Goal: Ask a question

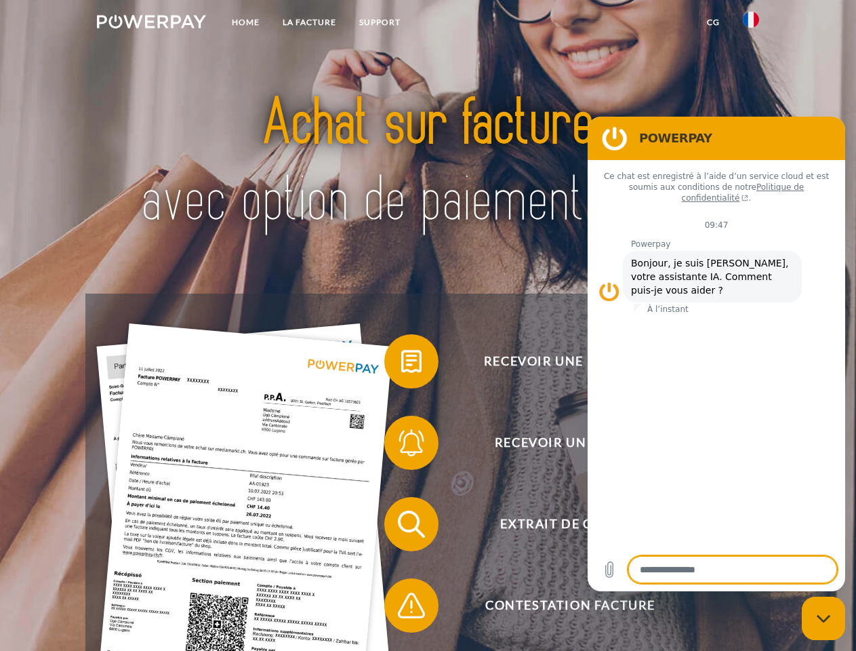
click at [151, 24] on img at bounding box center [151, 22] width 109 height 14
click at [751, 24] on img at bounding box center [751, 20] width 16 height 16
click at [713, 22] on link "CG" at bounding box center [714, 22] width 36 height 24
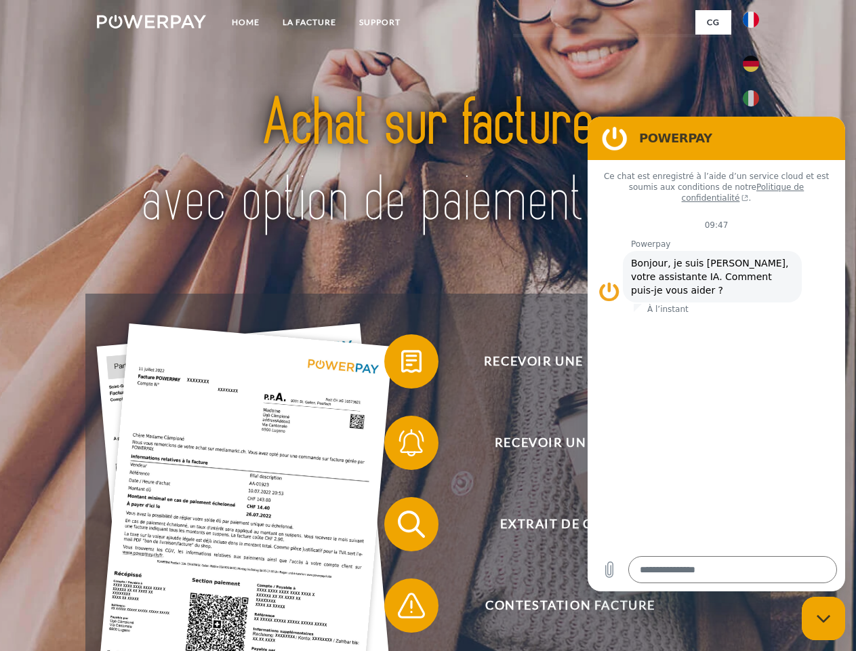
click at [401, 364] on span at bounding box center [391, 361] width 68 height 68
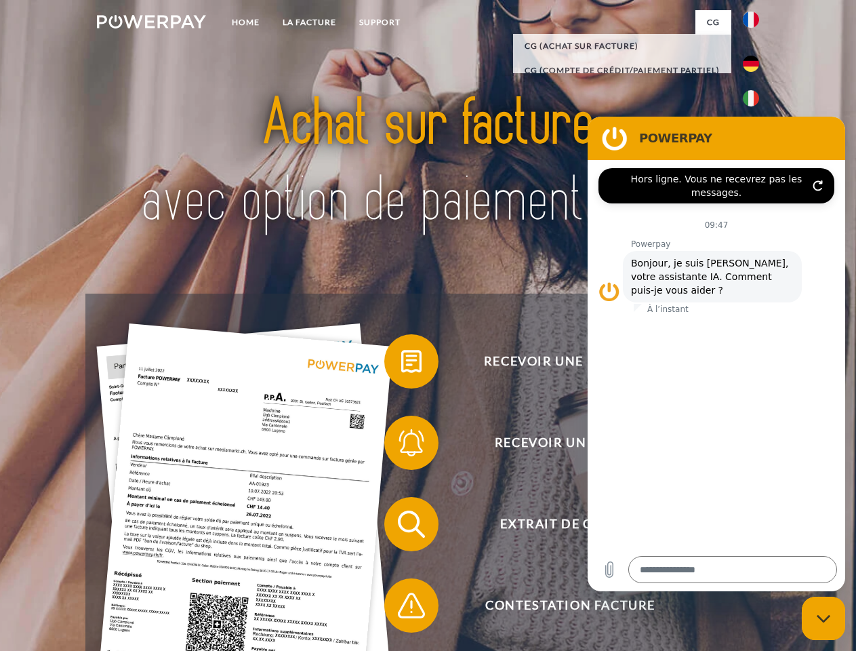
click at [401, 445] on span at bounding box center [391, 443] width 68 height 68
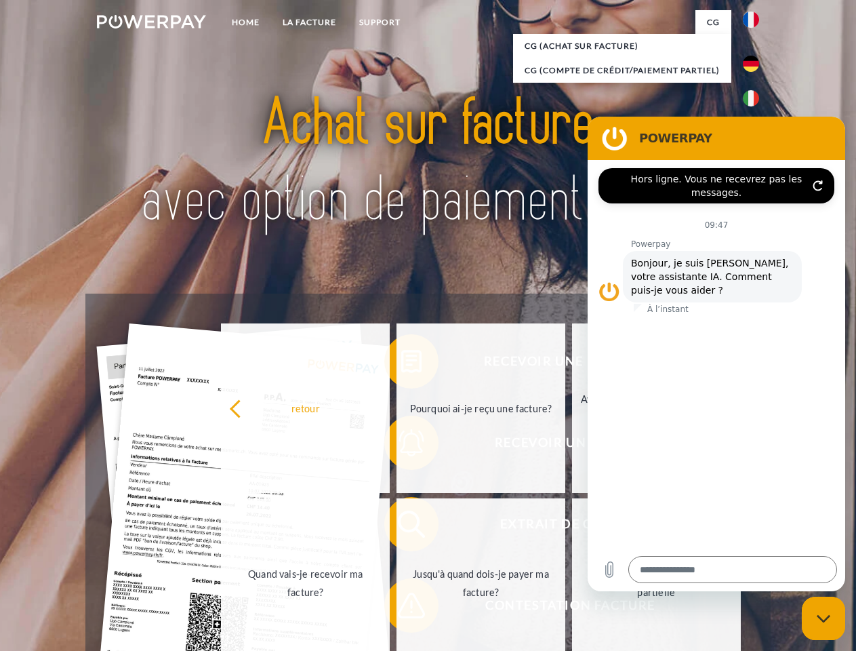
click at [401, 527] on link "Jusqu'à quand dois-je payer ma facture?" at bounding box center [481, 582] width 169 height 169
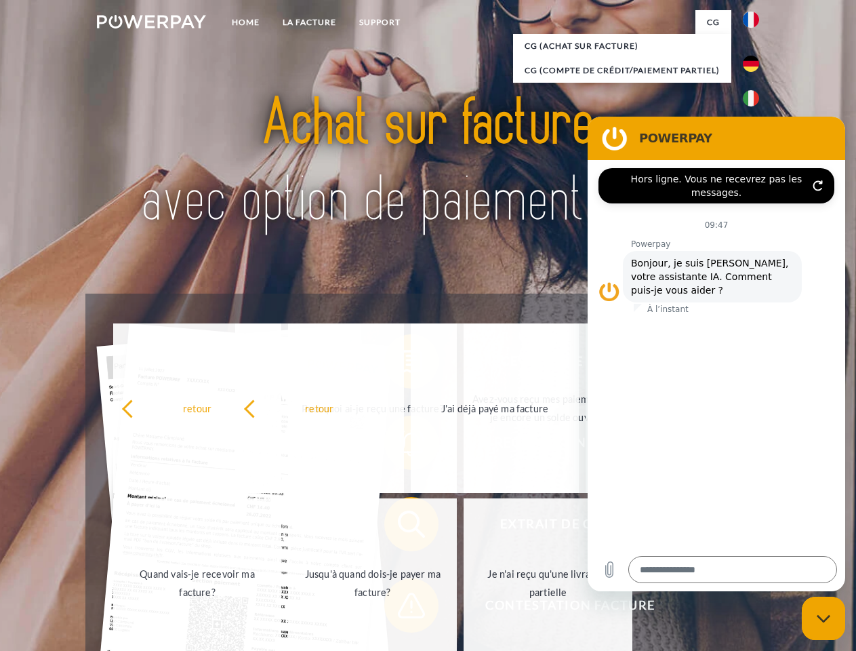
click at [464, 608] on link "Je n'ai reçu qu'une livraison partielle" at bounding box center [548, 582] width 169 height 169
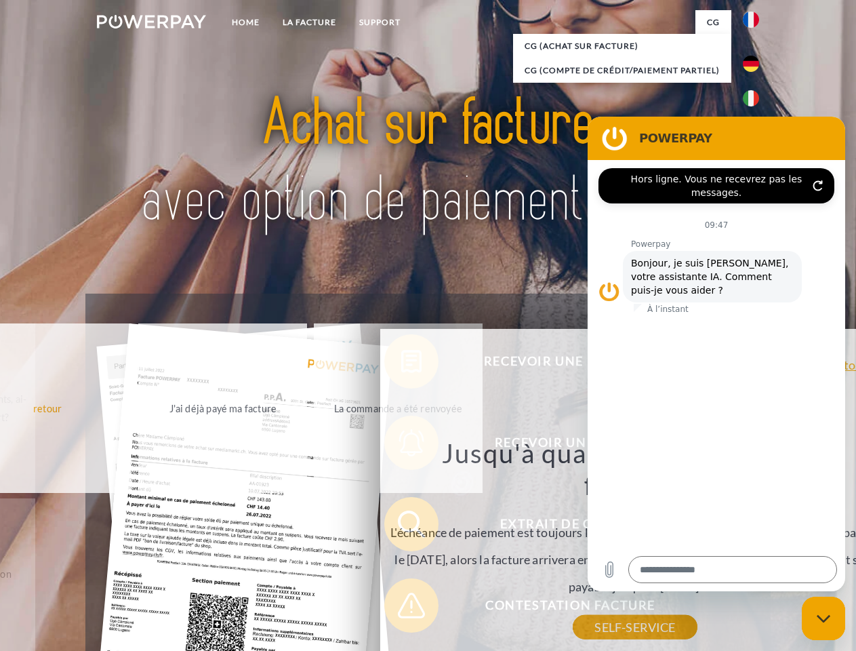
click at [824, 618] on icon "Fermer la fenêtre de messagerie" at bounding box center [824, 618] width 14 height 9
type textarea "*"
